Goal: Task Accomplishment & Management: Complete application form

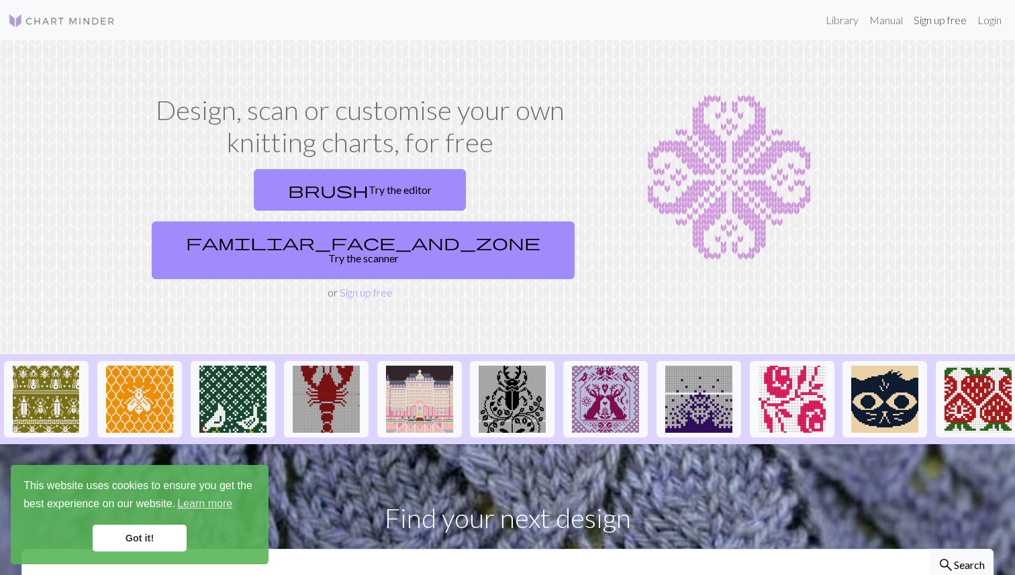
click at [945, 21] on link "Sign up free" at bounding box center [940, 20] width 64 height 27
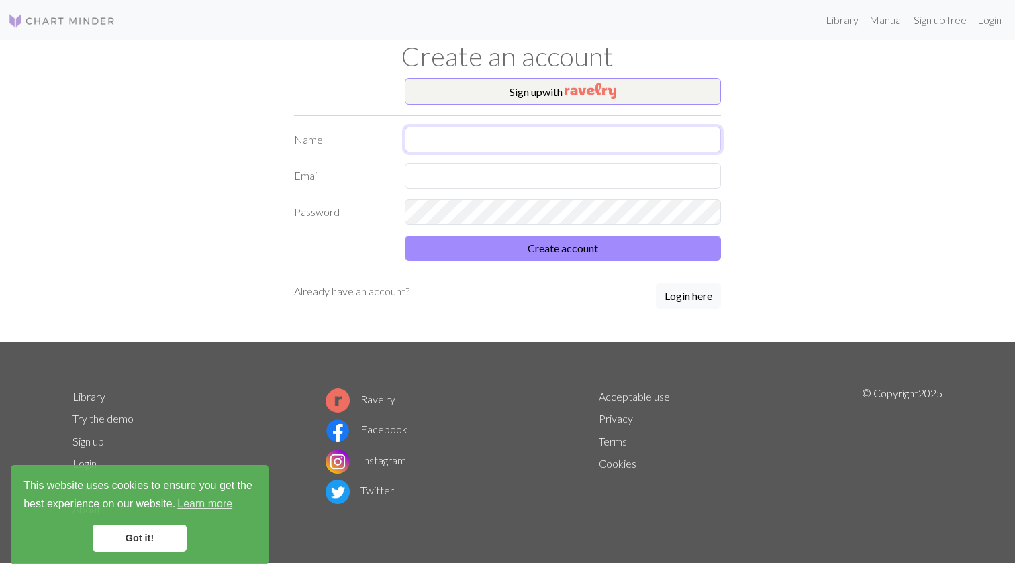
click at [501, 136] on input "text" at bounding box center [563, 140] width 316 height 26
type input "[PERSON_NAME]"
click at [470, 175] on input "text" at bounding box center [563, 176] width 316 height 26
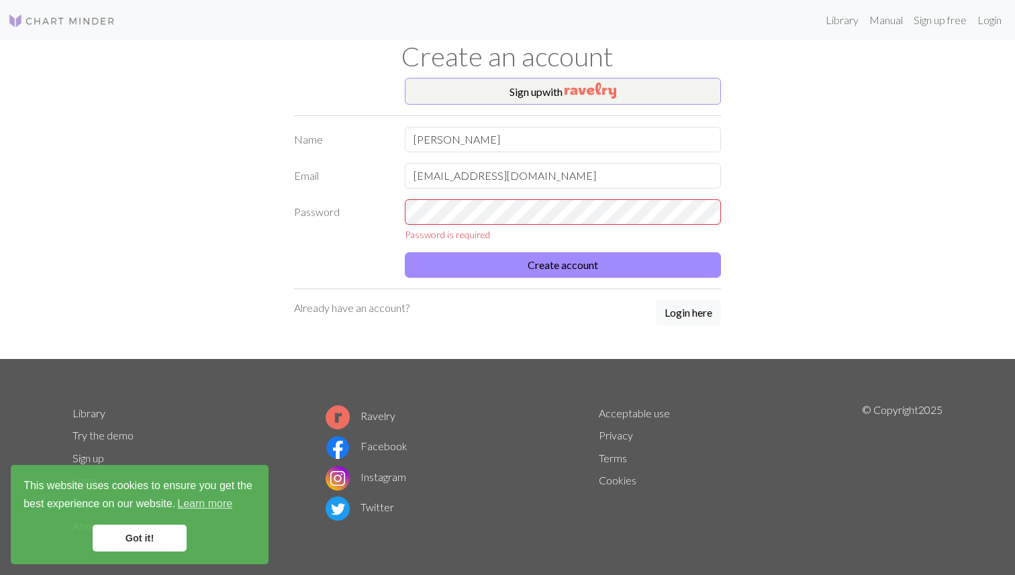
click at [510, 190] on form "Name [PERSON_NAME] Email [EMAIL_ADDRESS][DOMAIN_NAME] Password Password is requ…" at bounding box center [507, 202] width 427 height 151
drag, startPoint x: 510, startPoint y: 184, endPoint x: 407, endPoint y: 182, distance: 103.4
click at [407, 182] on input "[EMAIL_ADDRESS][DOMAIN_NAME]" at bounding box center [563, 176] width 316 height 26
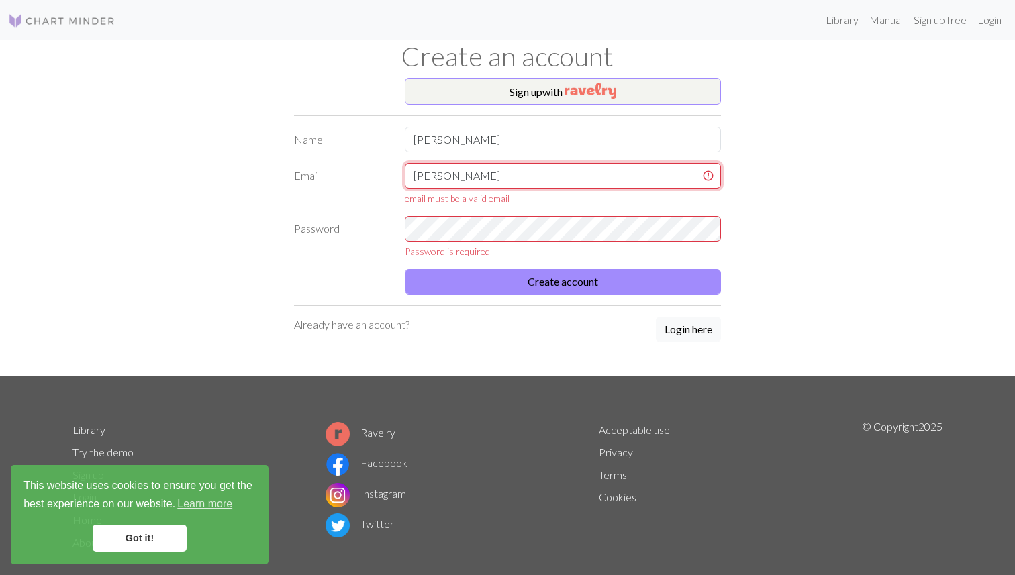
type input "[EMAIL_ADDRESS][DOMAIN_NAME]"
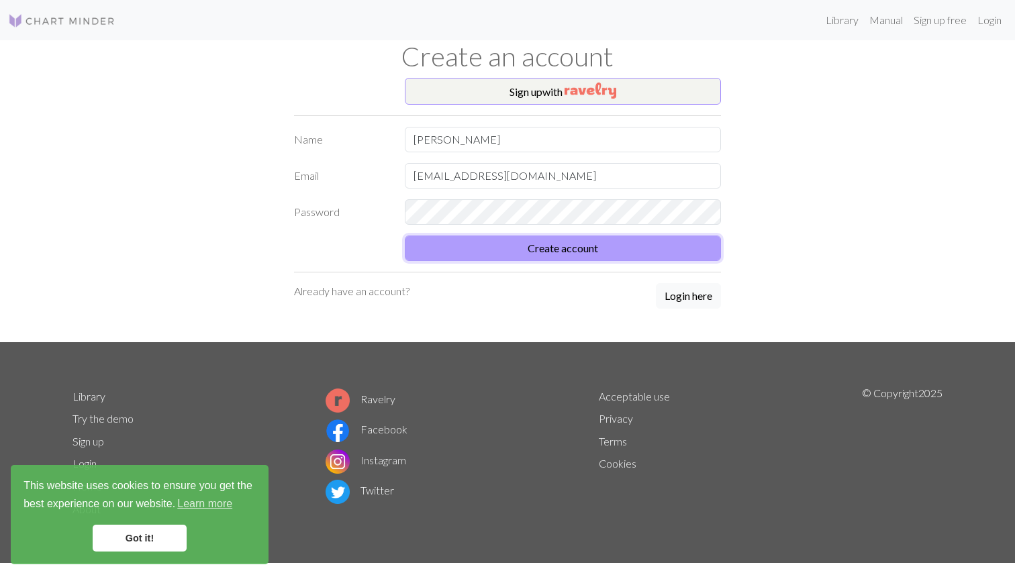
click at [511, 244] on button "Create account" at bounding box center [563, 249] width 316 height 26
